Goal: Task Accomplishment & Management: Manage account settings

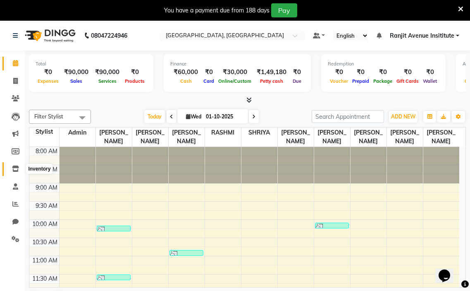
click at [13, 168] on icon at bounding box center [15, 168] width 7 height 6
select select
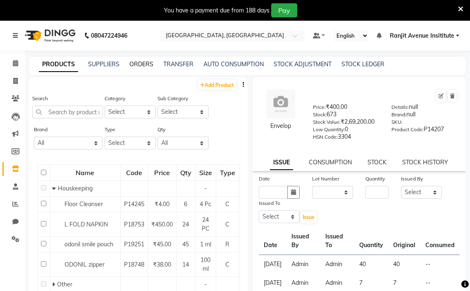
click at [139, 64] on link "ORDERS" at bounding box center [141, 63] width 24 height 7
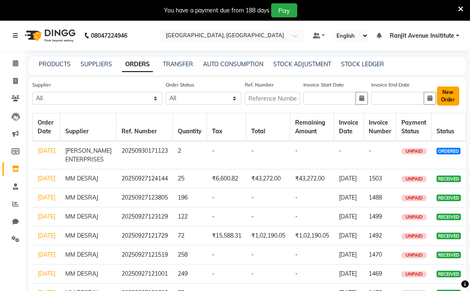
click at [448, 100] on button "New Order" at bounding box center [448, 95] width 22 height 19
select select "true"
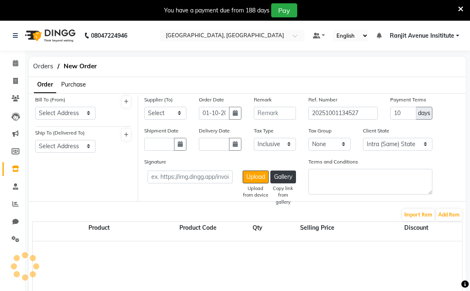
select select "3460"
click at [70, 108] on select "Select Address [GEOGRAPHIC_DATA] ,COLOUR LOUNGE INSTITUE [STREET_ADDRESS][PERSO…" at bounding box center [65, 113] width 60 height 13
select select "1327"
click at [35, 107] on select "Select Address [GEOGRAPHIC_DATA] ,COLOUR LOUNGE INSTITUE [STREET_ADDRESS][PERSO…" at bounding box center [65, 113] width 60 height 13
click at [70, 149] on select "Select Address [GEOGRAPHIC_DATA]" at bounding box center [65, 146] width 60 height 13
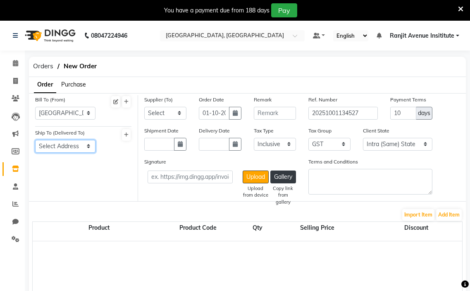
select select "1328"
click at [35, 140] on select "Select Address [GEOGRAPHIC_DATA]" at bounding box center [65, 146] width 60 height 13
click at [169, 109] on select "Select [PERSON_NAME] MM DESRAJ AP ENTERPRISES [PERSON_NAME] AGENCY KRYOLAN COSM…" at bounding box center [165, 113] width 42 height 13
select select "3743"
click at [144, 107] on select "Select [PERSON_NAME] MM DESRAJ AP ENTERPRISES [PERSON_NAME] AGENCY KRYOLAN COSM…" at bounding box center [165, 113] width 42 height 13
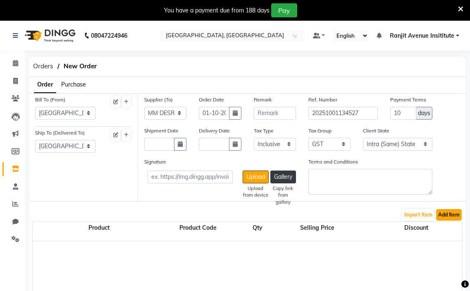
click at [449, 217] on button "Add Item" at bounding box center [449, 215] width 26 height 12
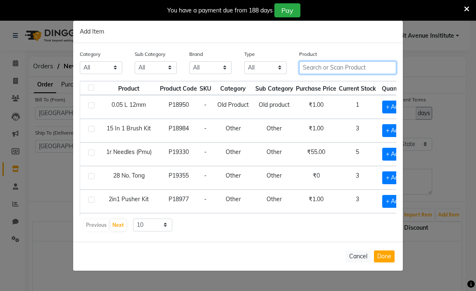
click at [313, 71] on input "text" at bounding box center [347, 67] width 97 height 13
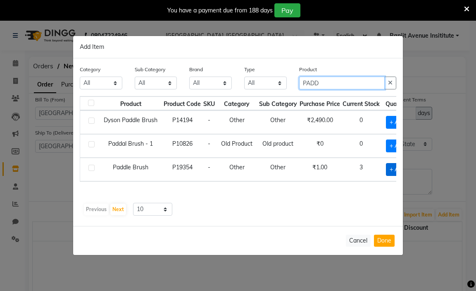
type input "PADD"
click at [393, 172] on span "+ Add" at bounding box center [397, 169] width 23 height 13
checkbox input "true"
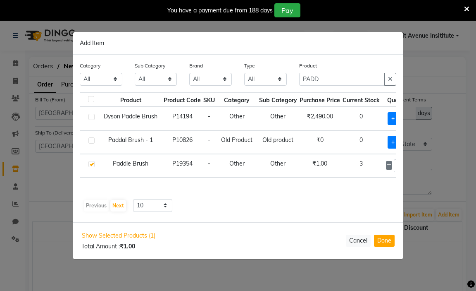
scroll to position [0, 24]
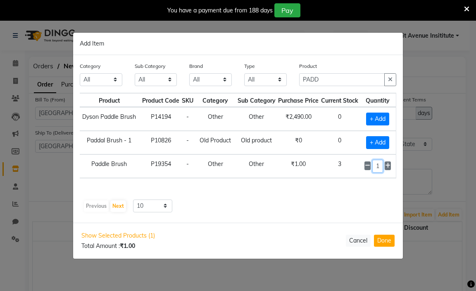
click at [383, 167] on input "1" at bounding box center [378, 166] width 11 height 13
type input "15"
click at [357, 84] on input "PADD" at bounding box center [342, 79] width 86 height 13
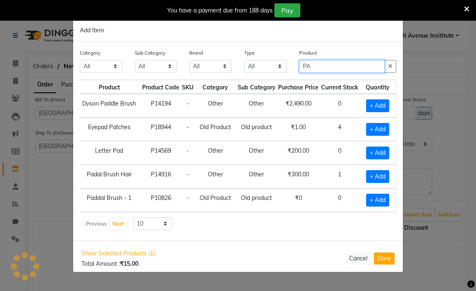
type input "P"
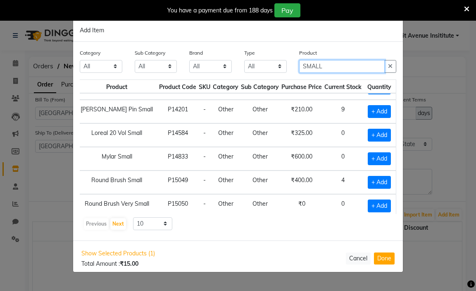
scroll to position [83, 23]
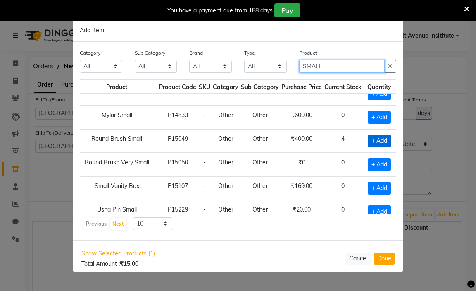
type input "SMALL"
click at [377, 137] on span "+ Add" at bounding box center [379, 140] width 23 height 13
checkbox input "true"
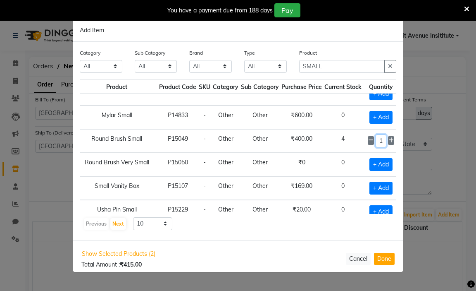
click at [378, 142] on input "1" at bounding box center [381, 140] width 11 height 13
type input "10"
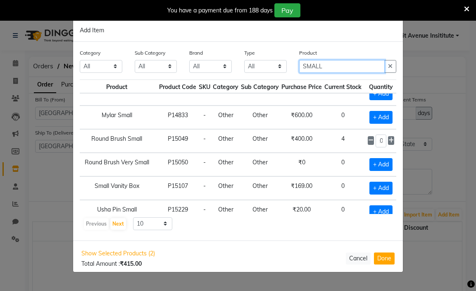
scroll to position [0, 0]
click at [324, 64] on input "SMALL" at bounding box center [342, 66] width 86 height 13
type input "S"
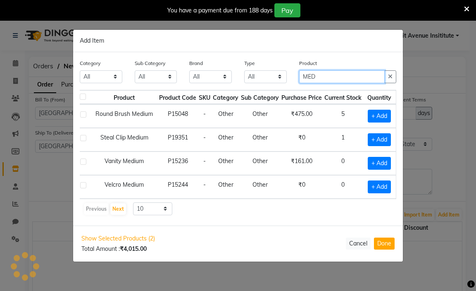
scroll to position [0, 10]
type input "MEDIUM"
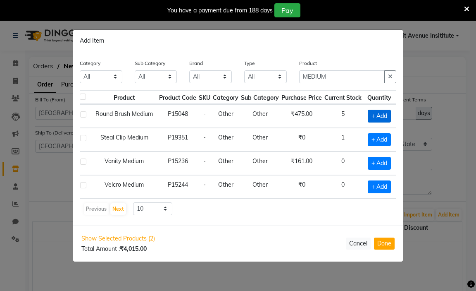
click at [376, 110] on span "+ Add" at bounding box center [379, 116] width 23 height 13
checkbox input "true"
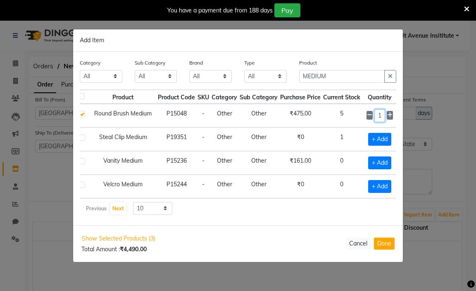
click at [382, 115] on input "1" at bounding box center [380, 115] width 11 height 13
type input "10"
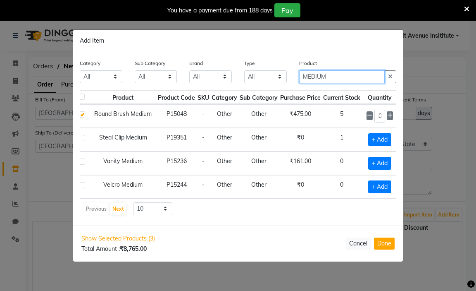
scroll to position [0, 0]
click at [367, 70] on input "MEDIUM" at bounding box center [342, 76] width 86 height 13
type input "M"
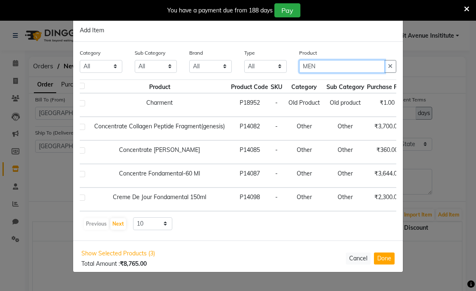
scroll to position [0, 10]
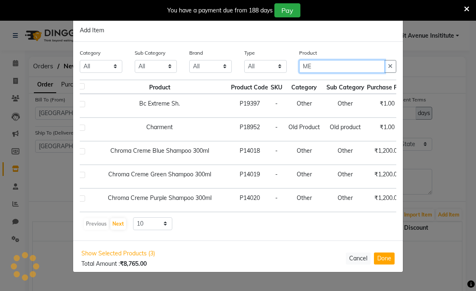
type input "M"
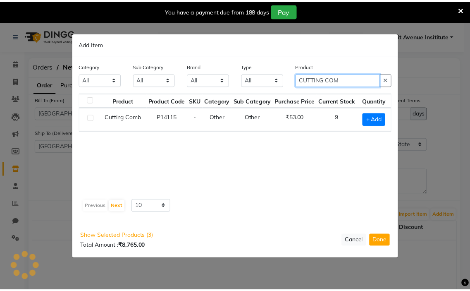
scroll to position [0, 0]
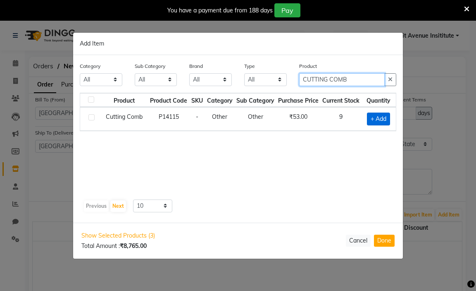
type input "CUTTING COMB"
click at [379, 122] on span "+ Add" at bounding box center [378, 118] width 23 height 13
checkbox input "true"
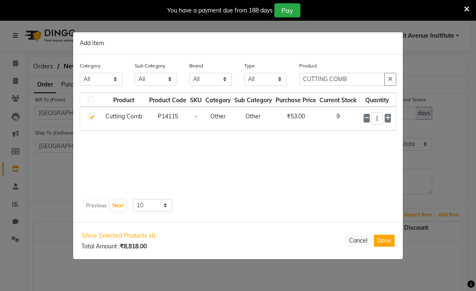
click at [384, 119] on div "1" at bounding box center [377, 118] width 27 height 13
click at [380, 119] on input "1" at bounding box center [378, 118] width 12 height 13
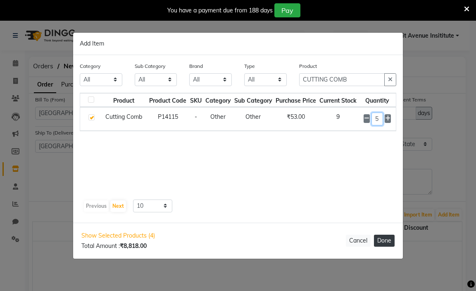
type input "5"
click at [384, 241] on button "Done" at bounding box center [384, 240] width 21 height 12
select select "3460"
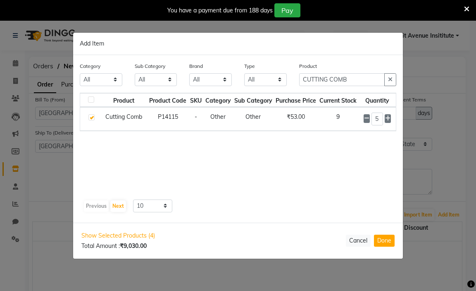
select select "3460"
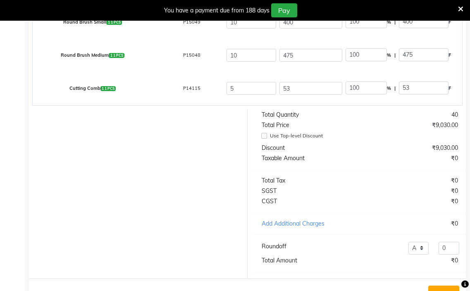
scroll to position [276, 0]
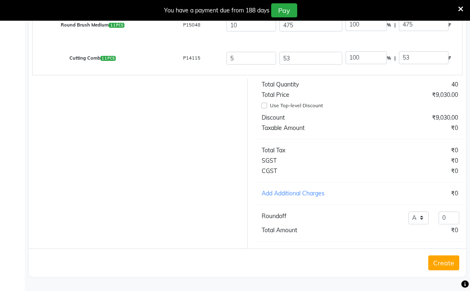
click at [432, 261] on button "Create" at bounding box center [443, 262] width 31 height 15
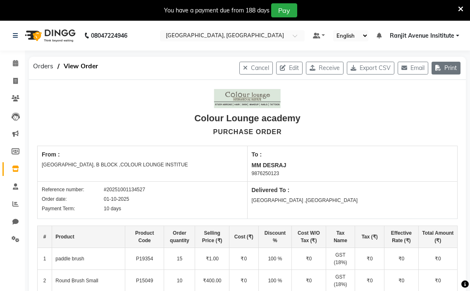
drag, startPoint x: 444, startPoint y: 62, endPoint x: 443, endPoint y: 66, distance: 4.2
click at [444, 63] on button "Print" at bounding box center [446, 68] width 29 height 13
